Goal: Transaction & Acquisition: Purchase product/service

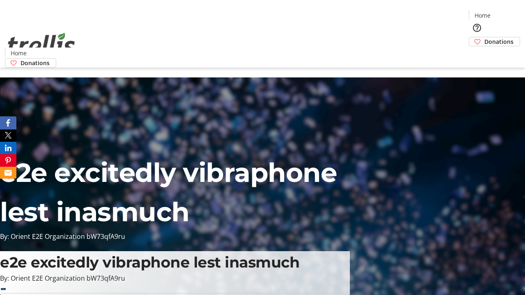
click at [485, 37] on span "Donations" at bounding box center [499, 41] width 29 height 9
